Goal: Task Accomplishment & Management: Use online tool/utility

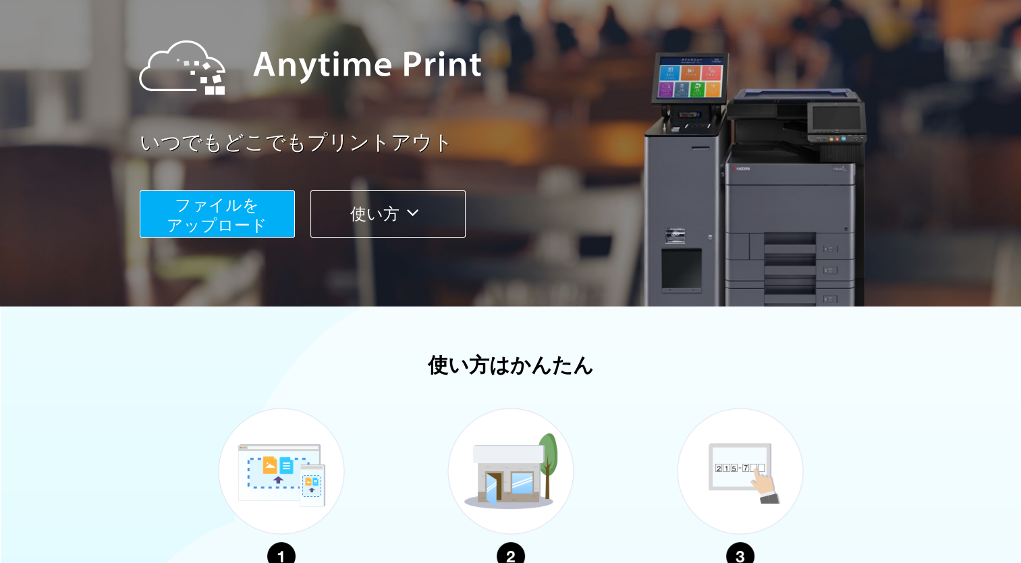
scroll to position [135, 0]
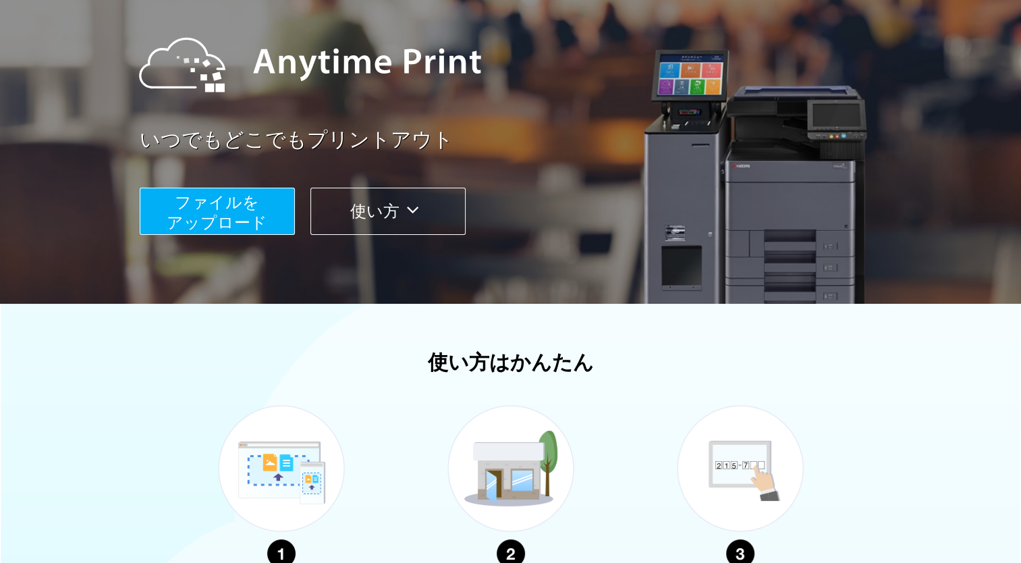
click at [225, 210] on span "ファイルを ​​アップロード" at bounding box center [217, 212] width 101 height 38
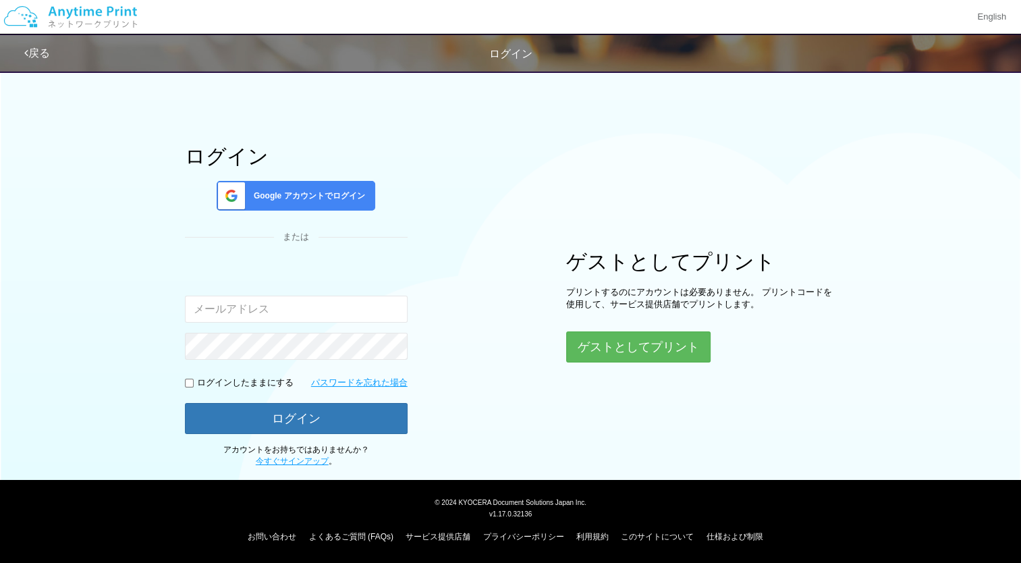
scroll to position [21, 0]
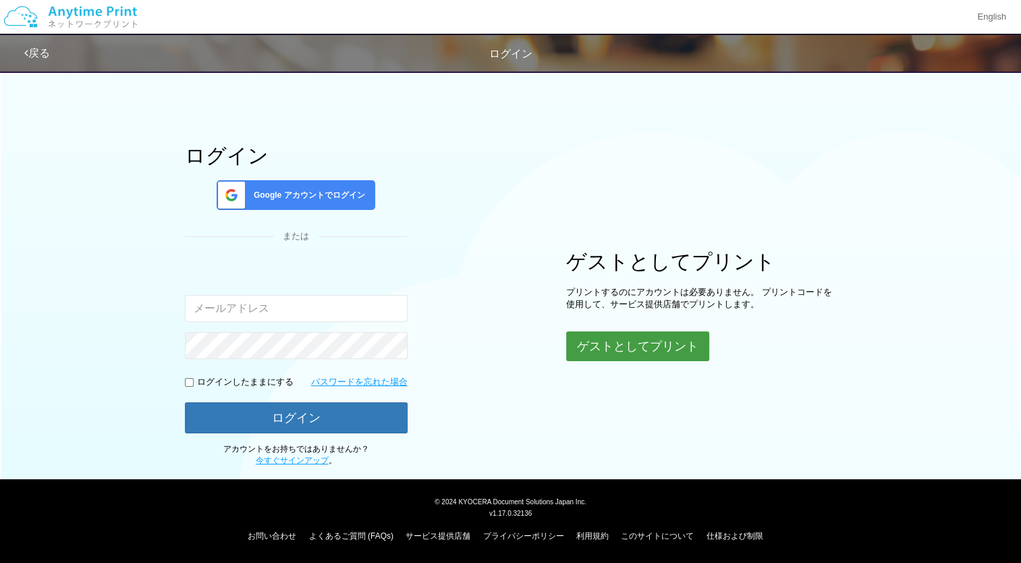
click at [607, 347] on button "ゲストとしてプリント" at bounding box center [637, 346] width 143 height 30
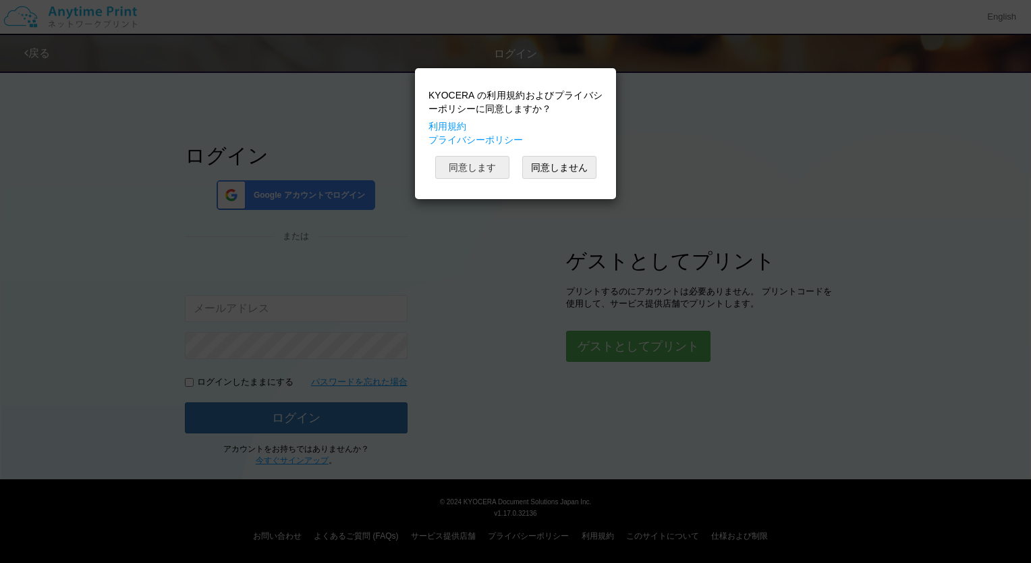
click at [480, 168] on button "同意します" at bounding box center [472, 167] width 74 height 23
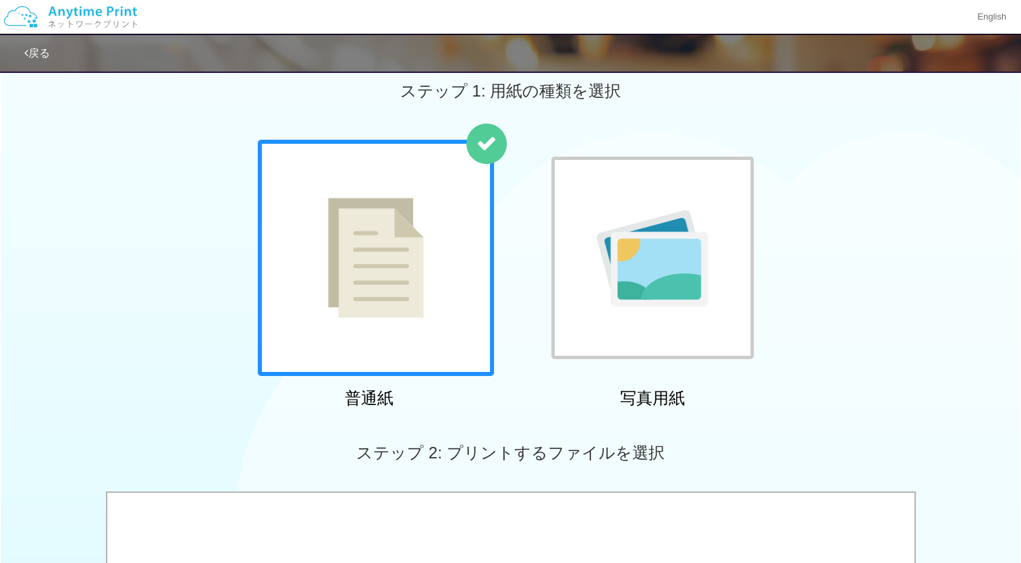
click at [397, 296] on img at bounding box center [376, 258] width 96 height 120
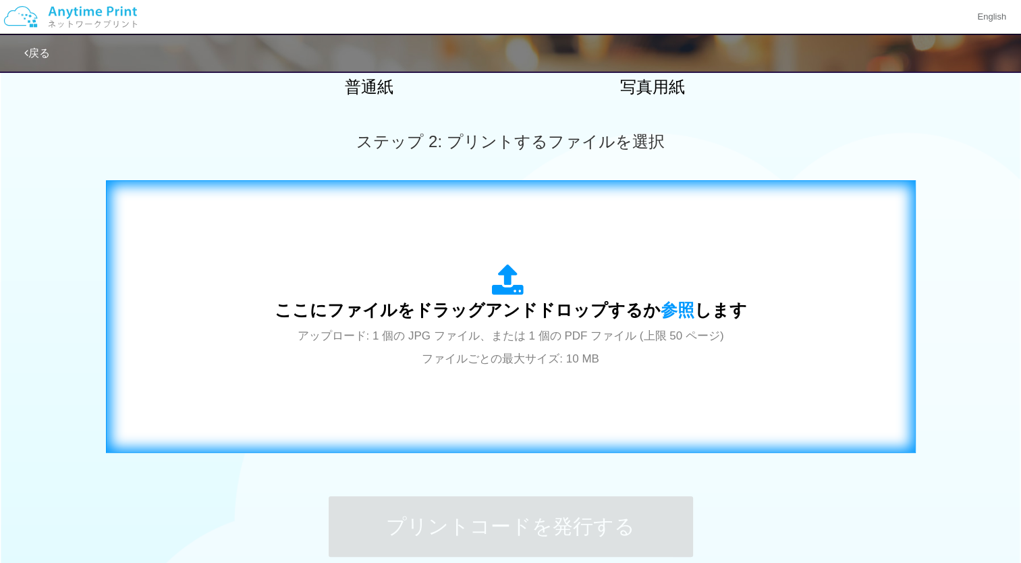
scroll to position [426, 0]
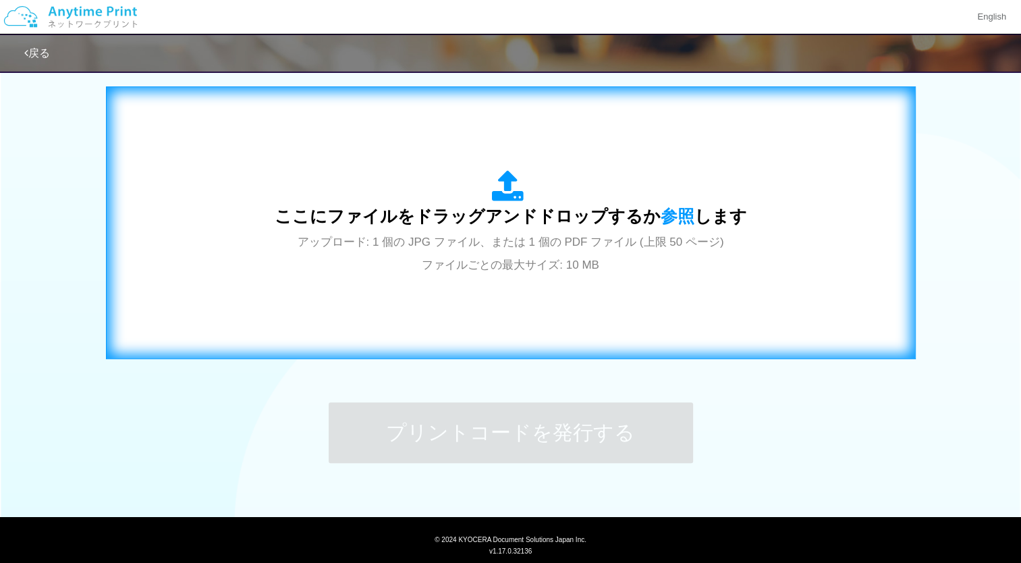
click at [576, 236] on span "アップロード: 1 個の JPG ファイル、または 1 個の PDF ファイル (上限 50 ページ) ファイルごとの最大サイズ: 10 MB" at bounding box center [511, 253] width 426 height 36
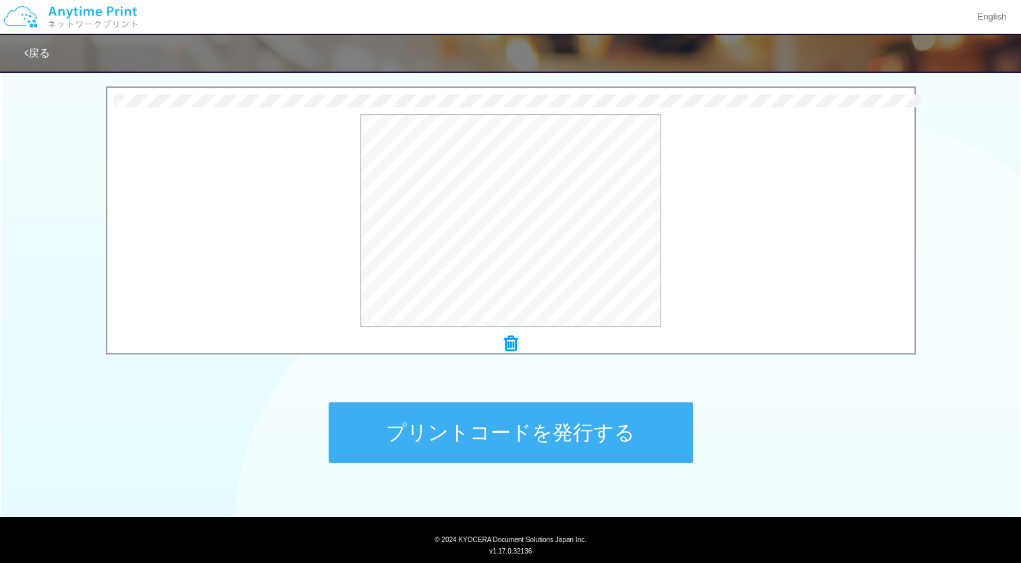
click at [533, 426] on button "プリントコードを発行する" at bounding box center [511, 432] width 364 height 61
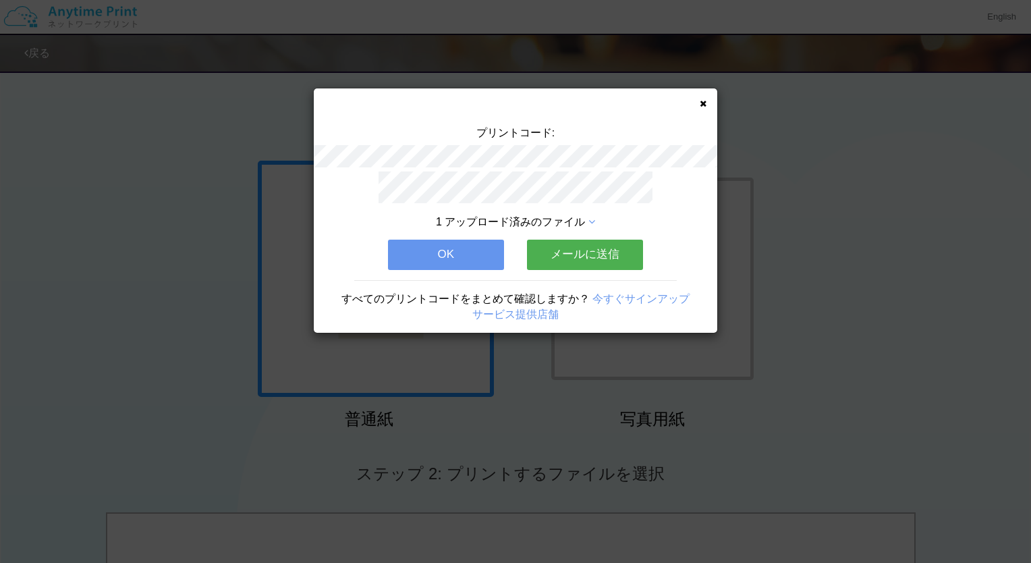
click at [426, 250] on button "OK" at bounding box center [446, 255] width 116 height 30
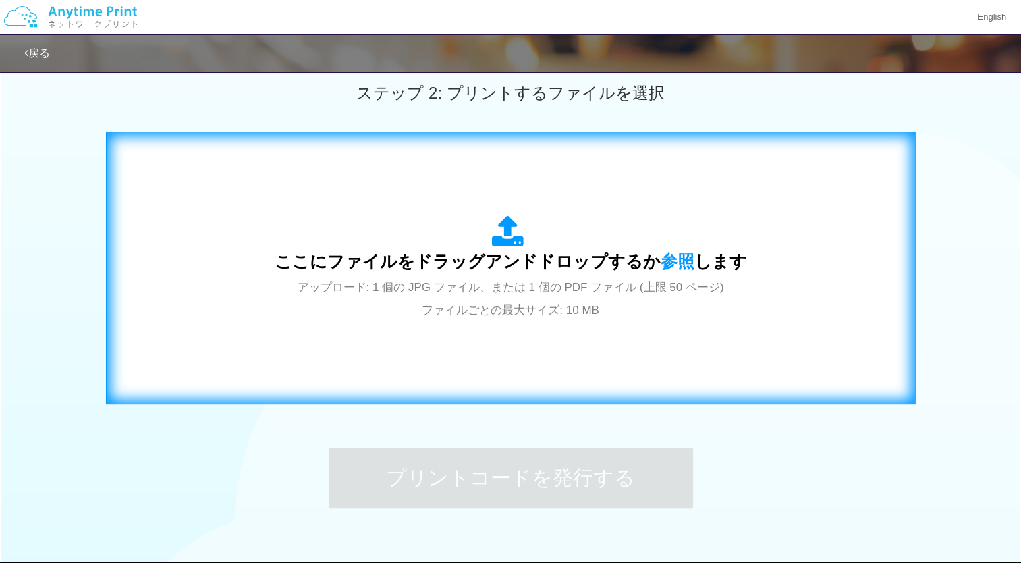
scroll to position [463, 0]
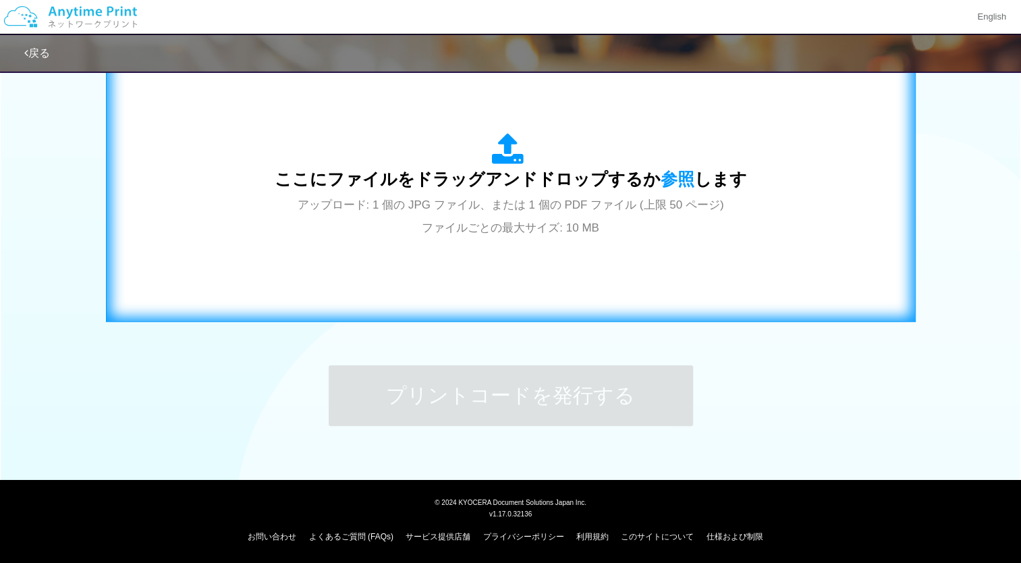
drag, startPoint x: 510, startPoint y: 179, endPoint x: 507, endPoint y: 190, distance: 10.5
click at [507, 188] on span "ここにファイルをドラッグアンドドロップするか 参照 します" at bounding box center [511, 178] width 472 height 19
drag, startPoint x: 499, startPoint y: 237, endPoint x: 497, endPoint y: 245, distance: 7.9
click at [497, 245] on div "ここにファイルをドラッグアンドドロップするか 参照 します アップロード: 1 個の JPG ファイル、または 1 個の PDF ファイル (上限 50 ペー…" at bounding box center [510, 185] width 781 height 244
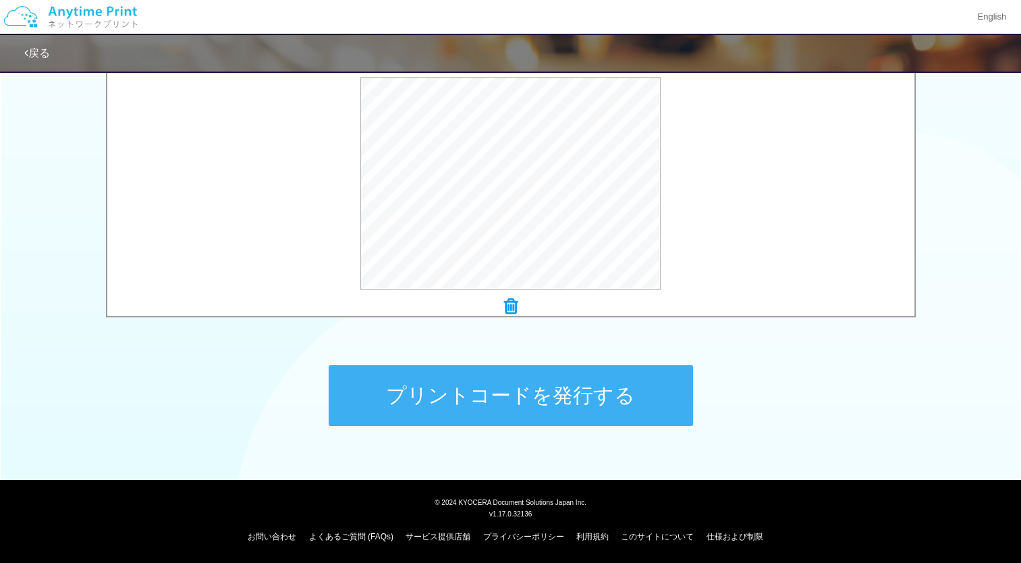
click at [520, 402] on button "プリントコードを発行する" at bounding box center [511, 395] width 364 height 61
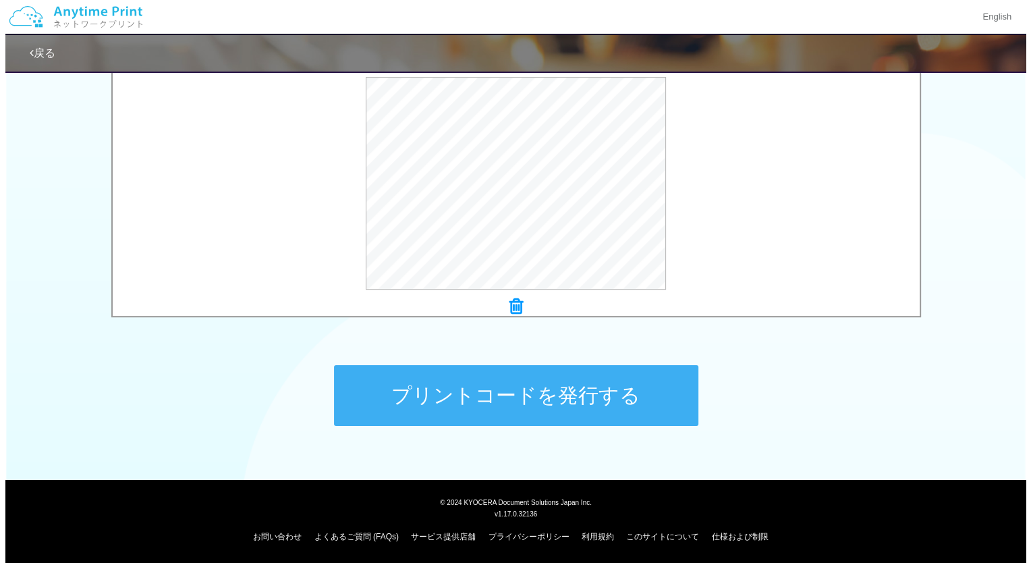
scroll to position [0, 0]
